Goal: Check status: Check status

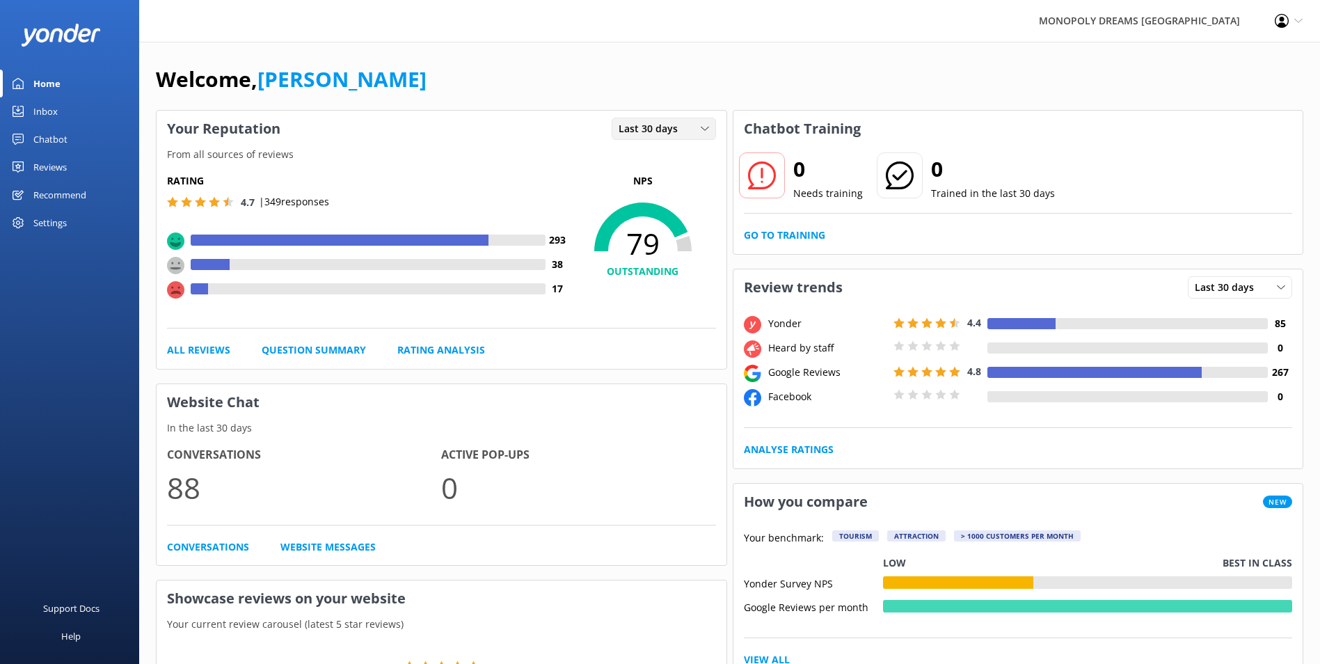
click at [633, 136] on span "Last 30 days" at bounding box center [653, 128] width 68 height 15
click at [633, 161] on div "Last 7 days" at bounding box center [641, 157] width 45 height 14
